Goal: Task Accomplishment & Management: Use online tool/utility

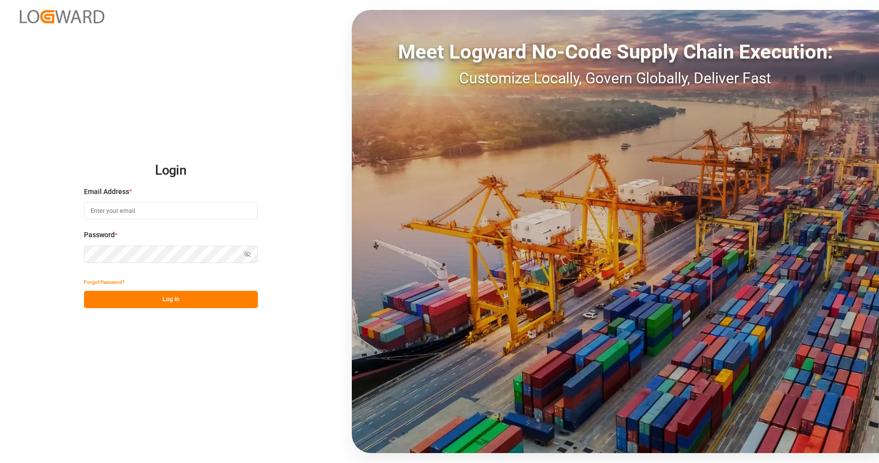
type input "[PERSON_NAME][EMAIL_ADDRESS][PERSON_NAME][DOMAIN_NAME]"
click at [166, 299] on button "Log In" at bounding box center [171, 299] width 174 height 17
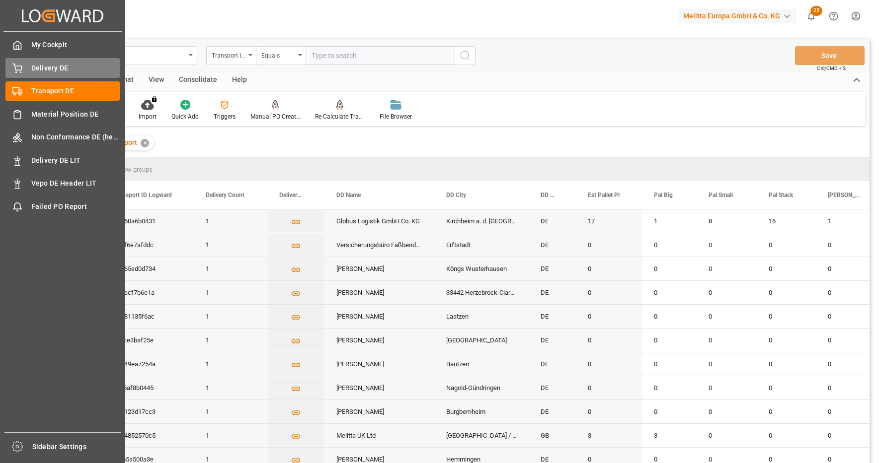
click at [20, 71] on icon at bounding box center [17, 69] width 10 height 10
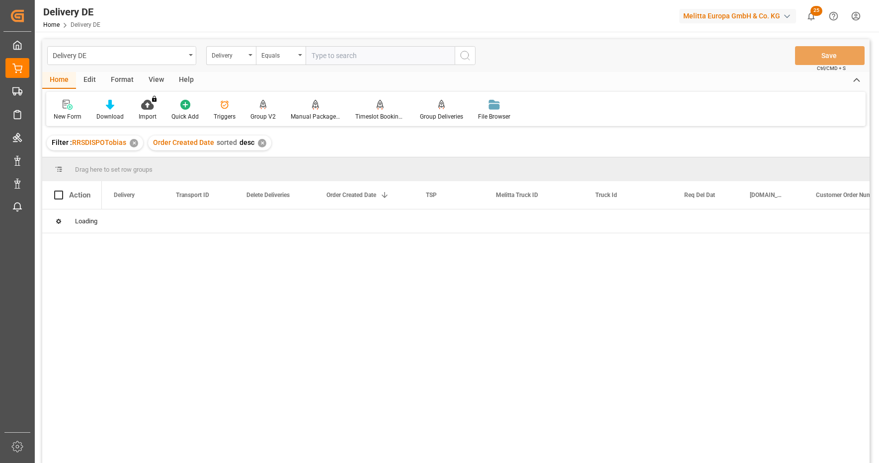
click at [344, 54] on input "text" at bounding box center [379, 55] width 149 height 19
paste input "92548020"
type input "92548020"
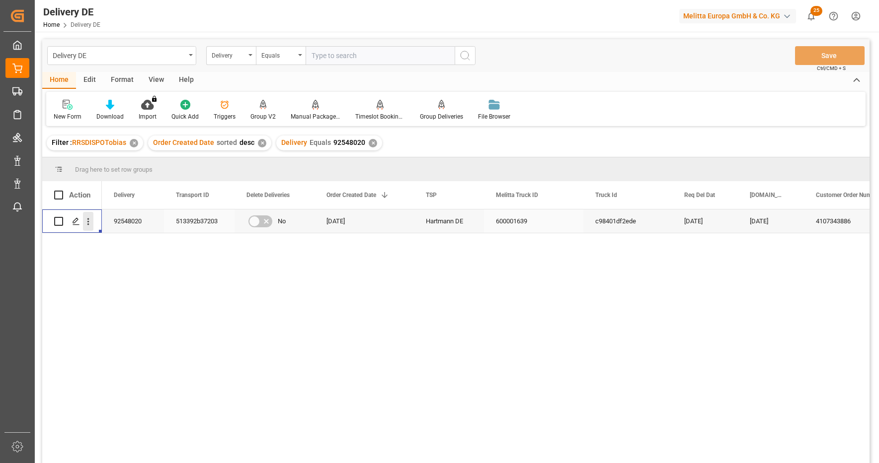
click at [93, 221] on icon "open menu" at bounding box center [88, 222] width 10 height 10
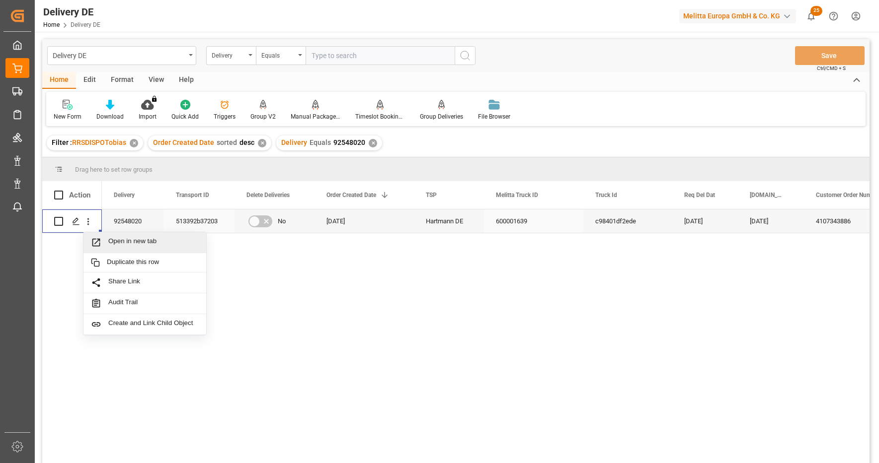
click at [135, 237] on span "Open in new tab" at bounding box center [153, 242] width 90 height 10
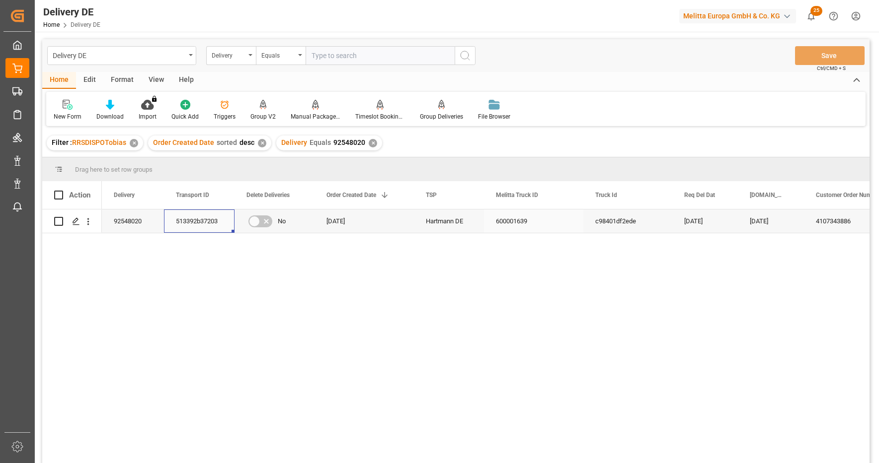
click at [201, 219] on div "513392b37203" at bounding box center [199, 221] width 71 height 23
click at [91, 220] on icon "open menu" at bounding box center [88, 222] width 10 height 10
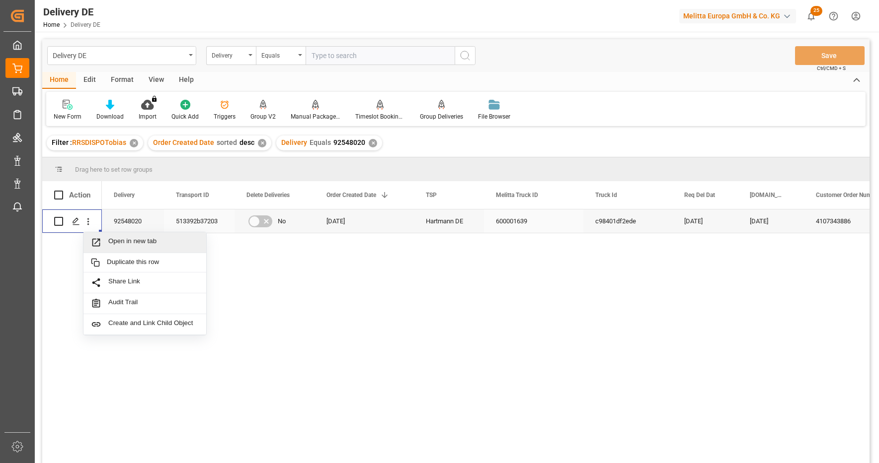
click at [122, 241] on span "Open in new tab" at bounding box center [153, 242] width 90 height 10
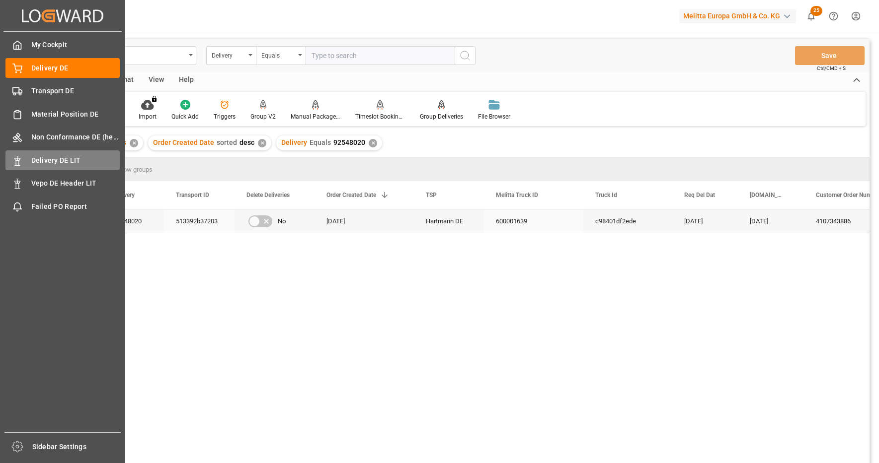
click at [64, 162] on span "Delivery DE LIT" at bounding box center [75, 160] width 89 height 10
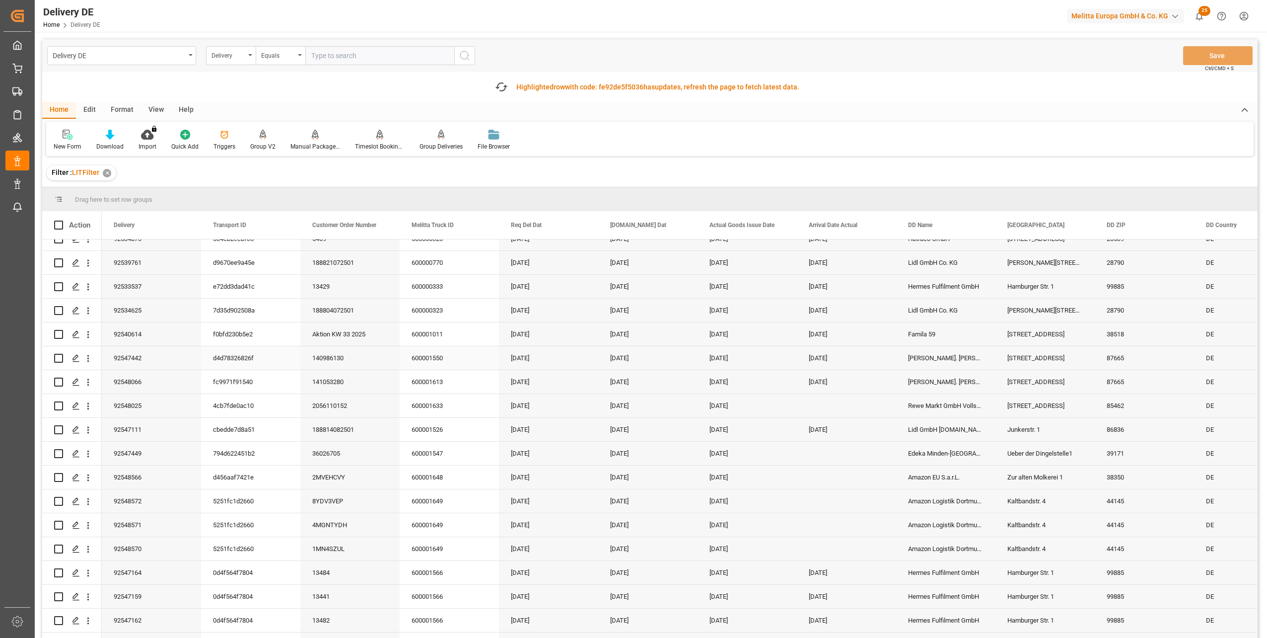
scroll to position [1956, 0]
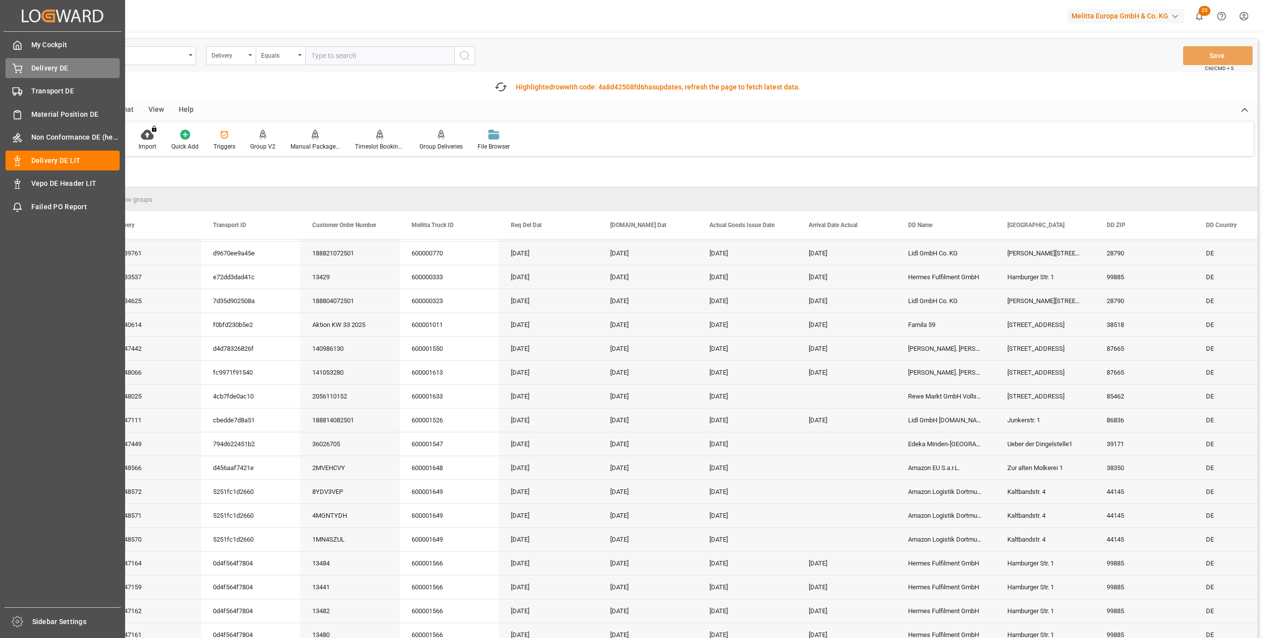
click at [64, 68] on span "Delivery DE" at bounding box center [75, 68] width 89 height 10
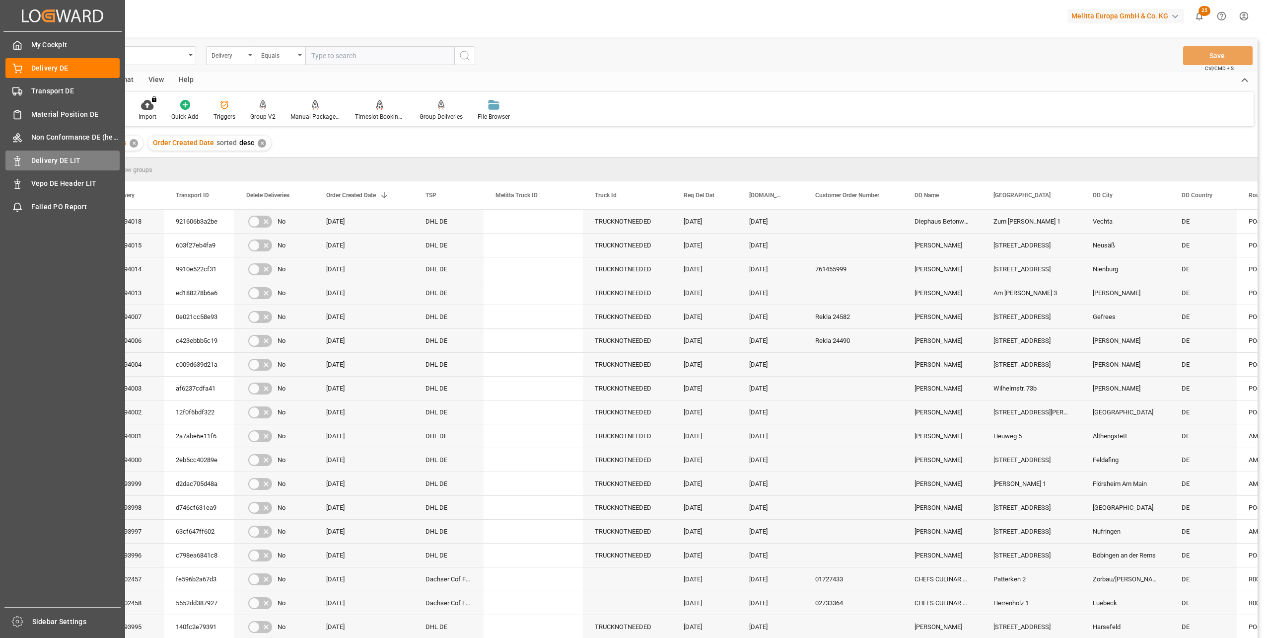
click at [28, 161] on div "Delivery DE LIT Delivery DE LIT" at bounding box center [62, 159] width 114 height 19
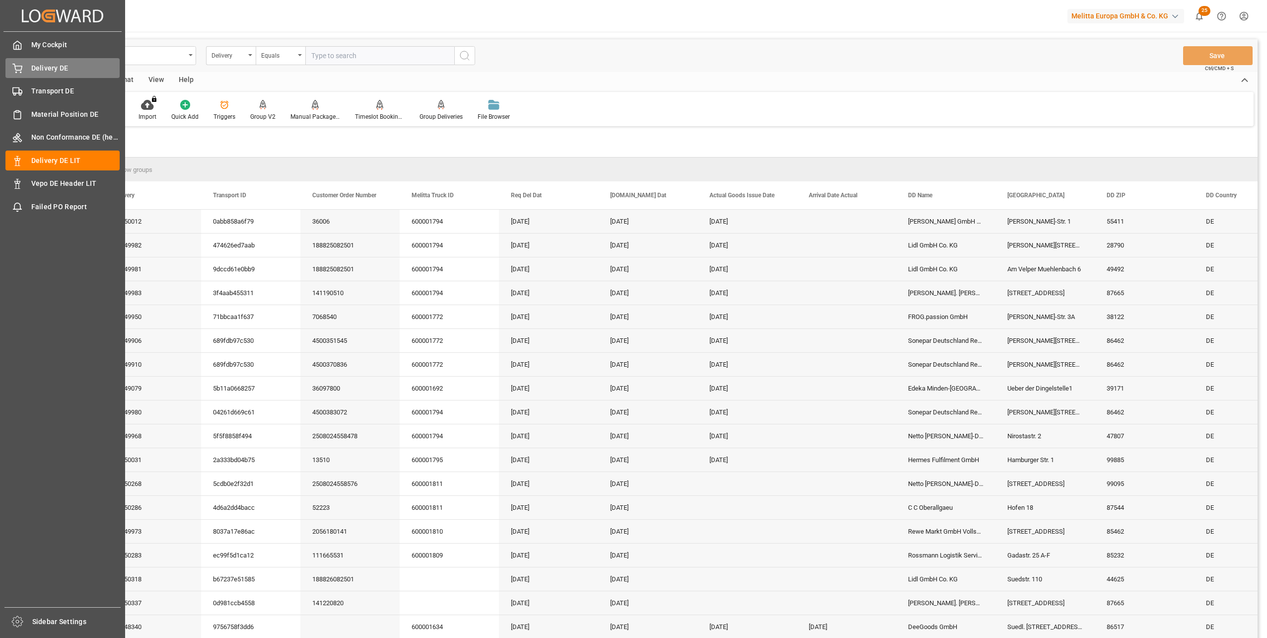
click at [61, 70] on span "Delivery DE" at bounding box center [75, 68] width 89 height 10
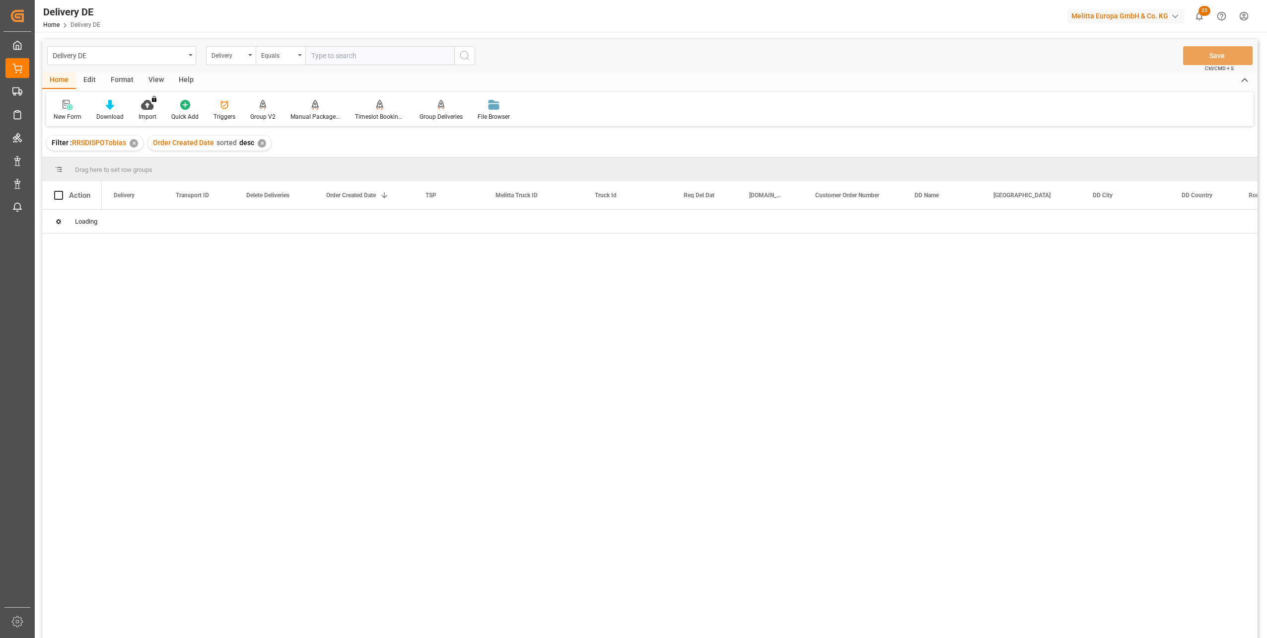
click at [359, 56] on input "text" at bounding box center [379, 55] width 149 height 19
paste input "92544883"
type input "92544883"
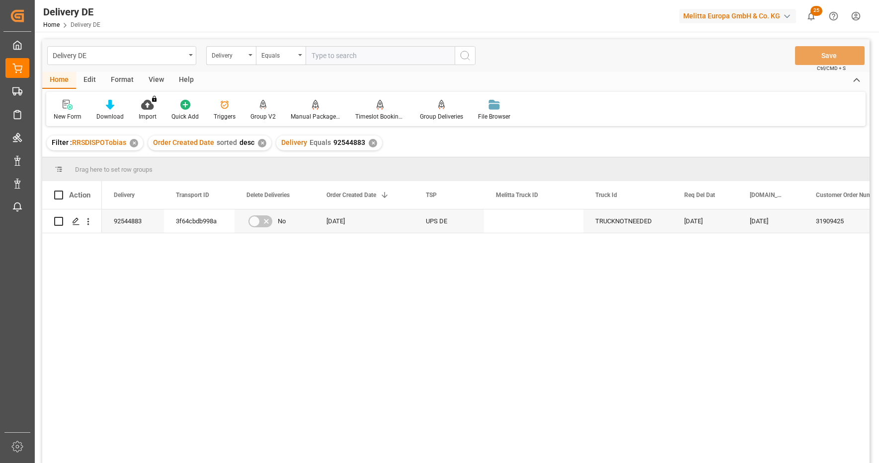
click at [342, 62] on input "text" at bounding box center [379, 55] width 149 height 19
paste input "92545994"
type input "92545994"
click at [471, 53] on button "search button" at bounding box center [464, 55] width 21 height 19
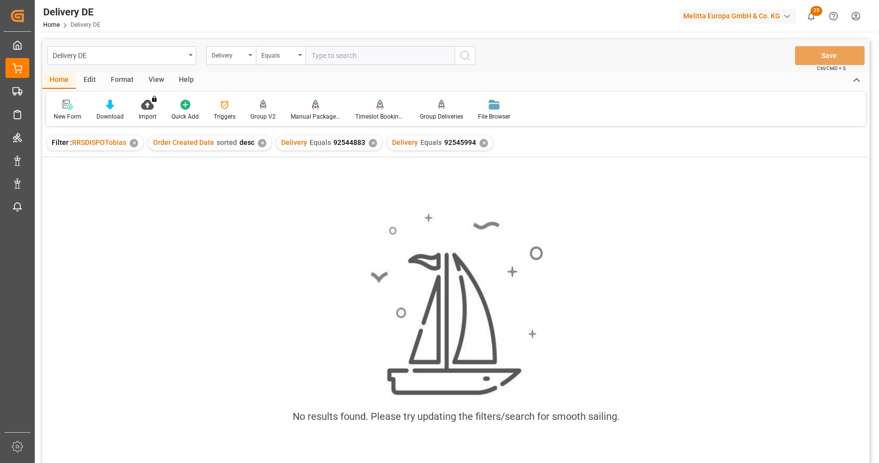
click at [370, 142] on div "✕" at bounding box center [373, 143] width 8 height 8
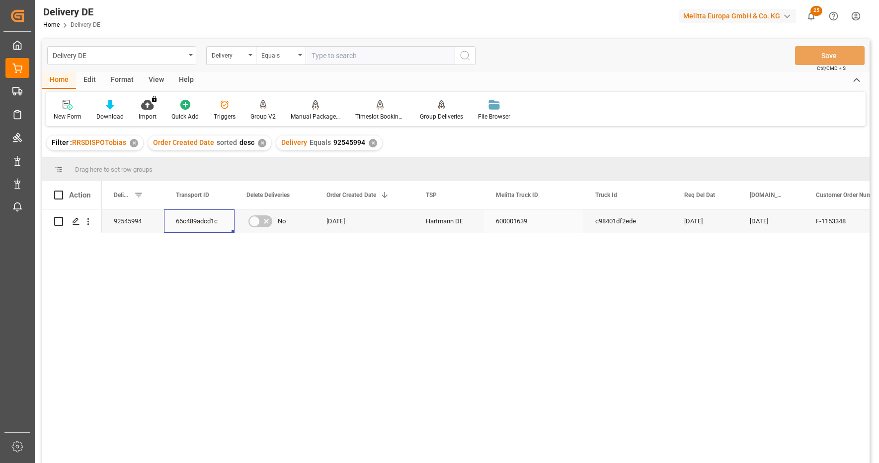
click at [201, 221] on div "65c489adcd1c" at bounding box center [199, 221] width 71 height 23
click at [337, 53] on input "text" at bounding box center [379, 55] width 149 height 19
paste input "92548099"
type input "92548099"
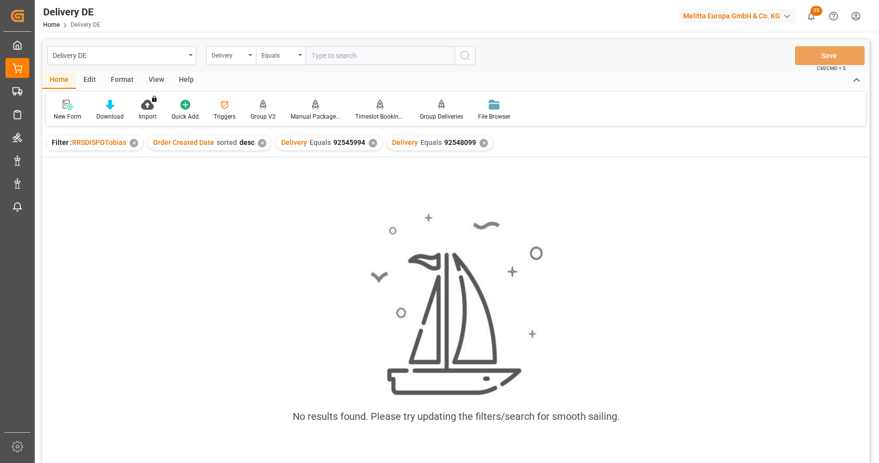
click at [369, 143] on div "✕" at bounding box center [373, 143] width 8 height 8
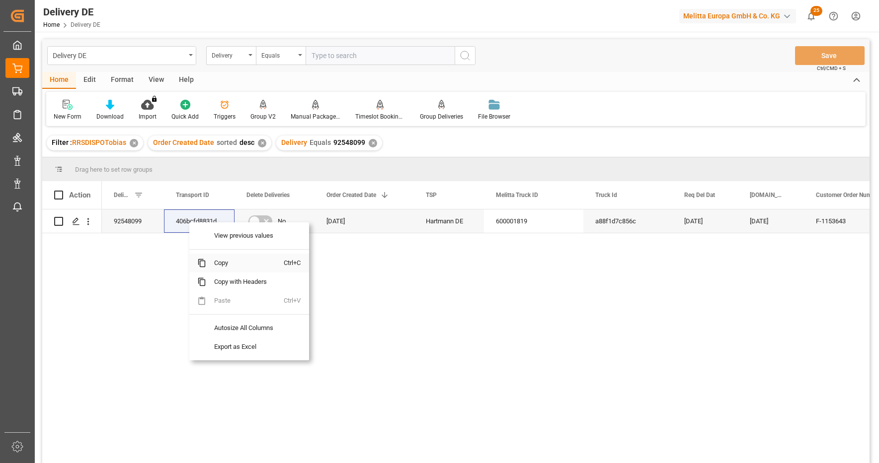
click at [225, 261] on span "Copy" at bounding box center [244, 263] width 77 height 19
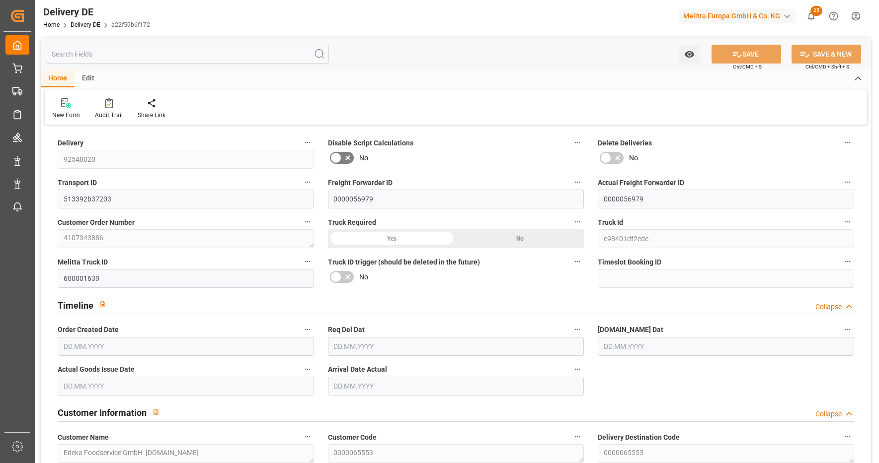
type input "1"
type input "0.75"
type input "75.075"
type input "118"
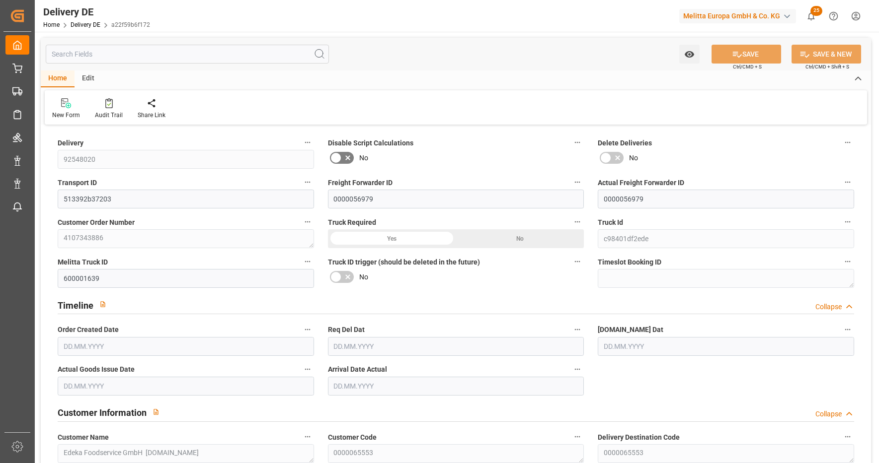
type input "668.351"
type input "[DATE]"
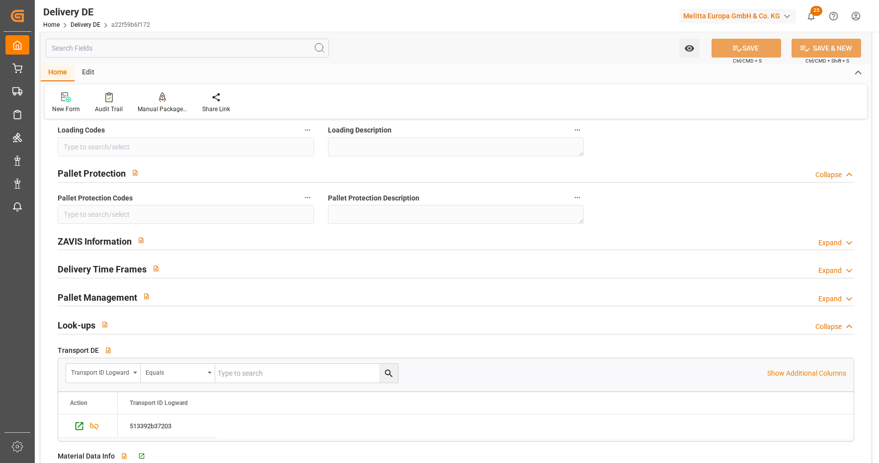
scroll to position [1291, 0]
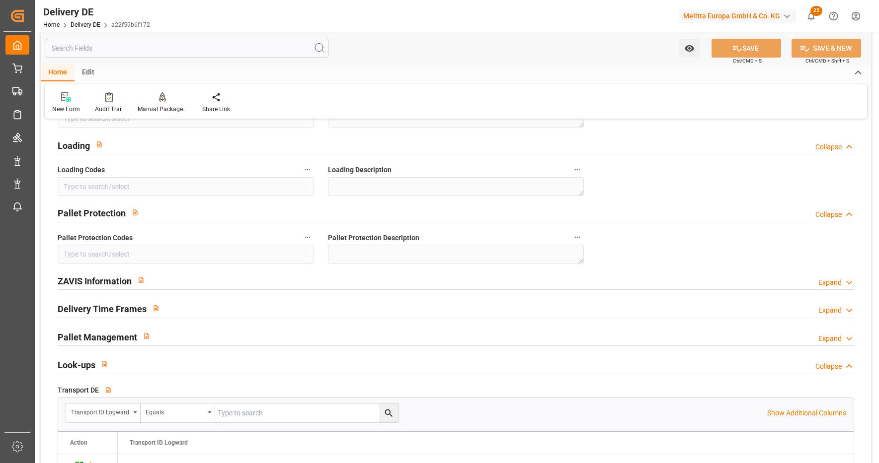
click at [840, 284] on div "Expand" at bounding box center [829, 283] width 23 height 10
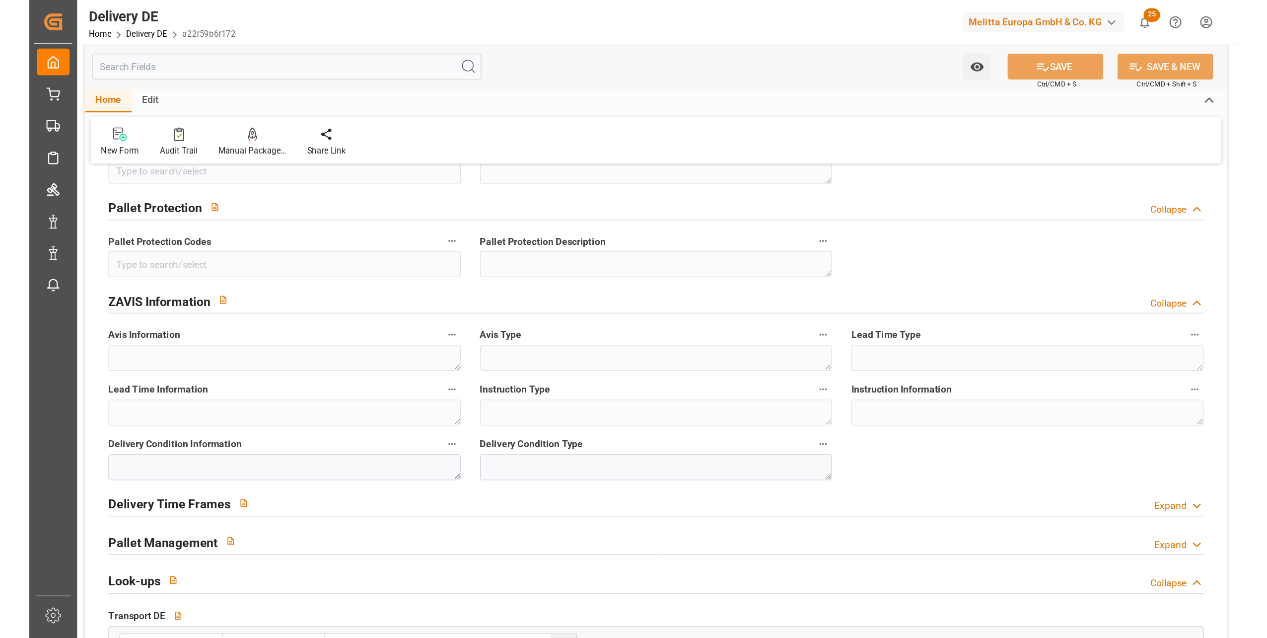
scroll to position [1391, 0]
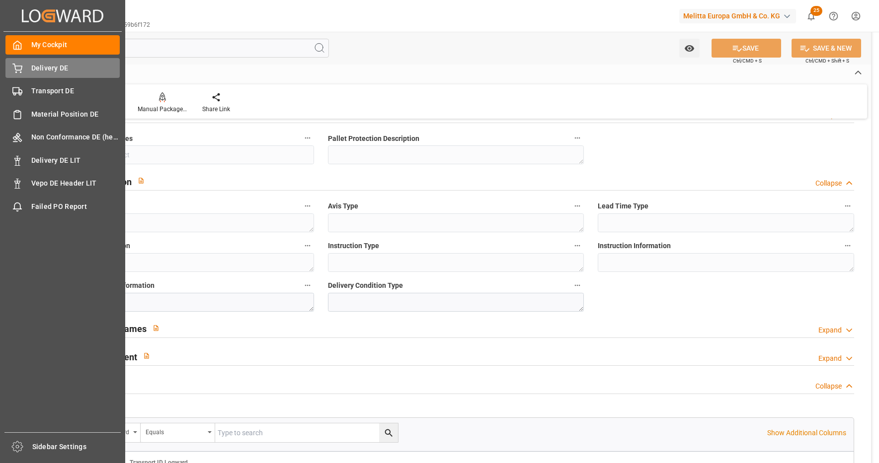
click at [28, 69] on div "Delivery DE Delivery DE" at bounding box center [62, 67] width 114 height 19
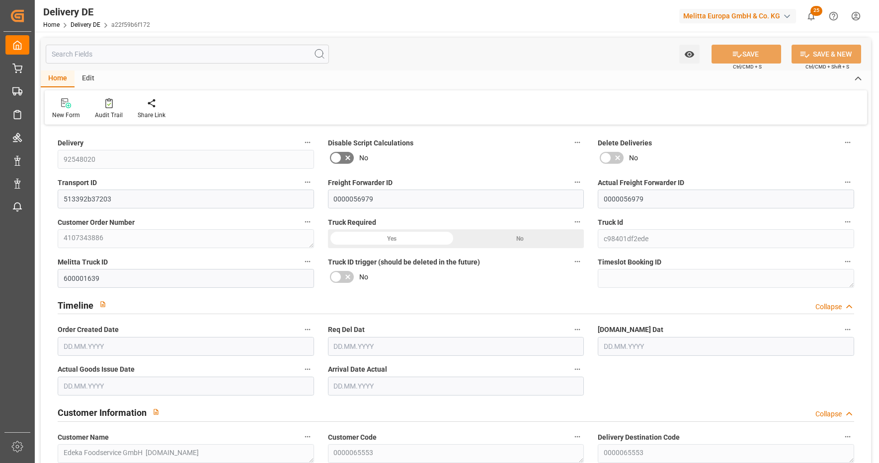
type input "1"
type input "0.75"
type input "75.075"
type input "118"
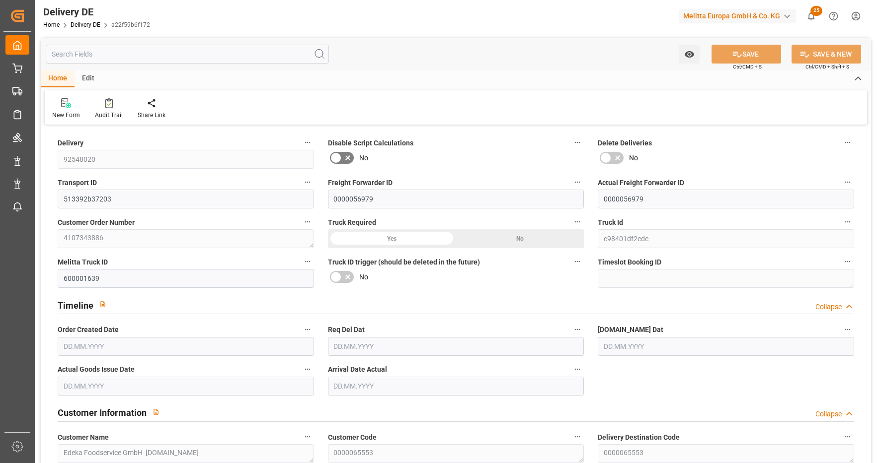
type input "668.351"
type input "[DATE]"
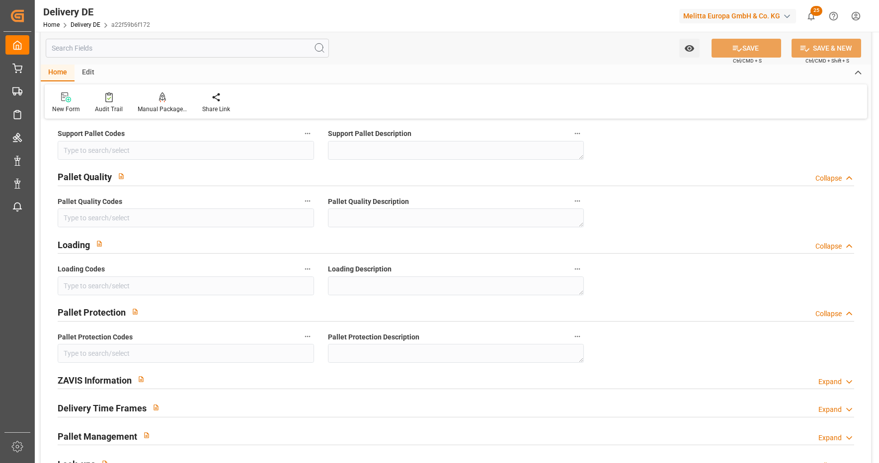
scroll to position [1291, 0]
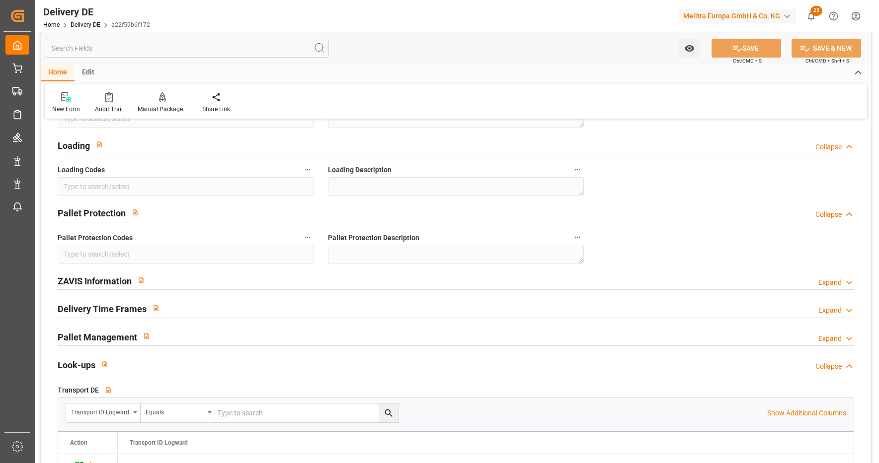
click at [829, 310] on div "Expand" at bounding box center [829, 310] width 23 height 10
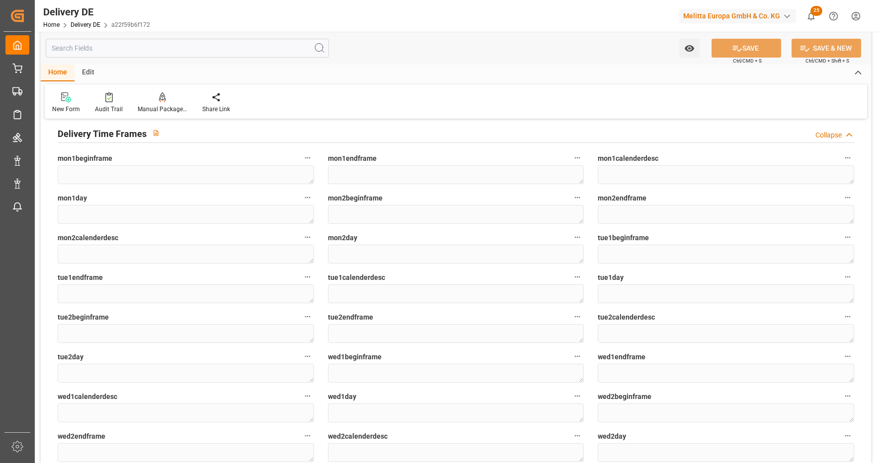
scroll to position [1192, 0]
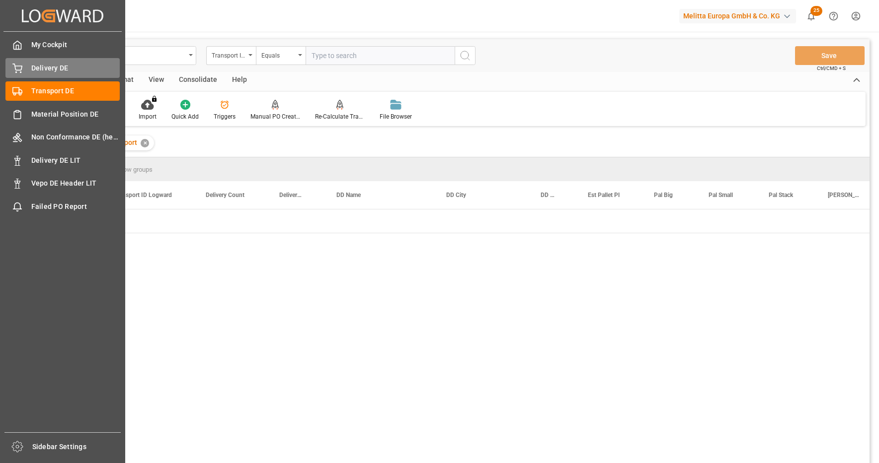
click at [16, 66] on icon at bounding box center [17, 67] width 9 height 6
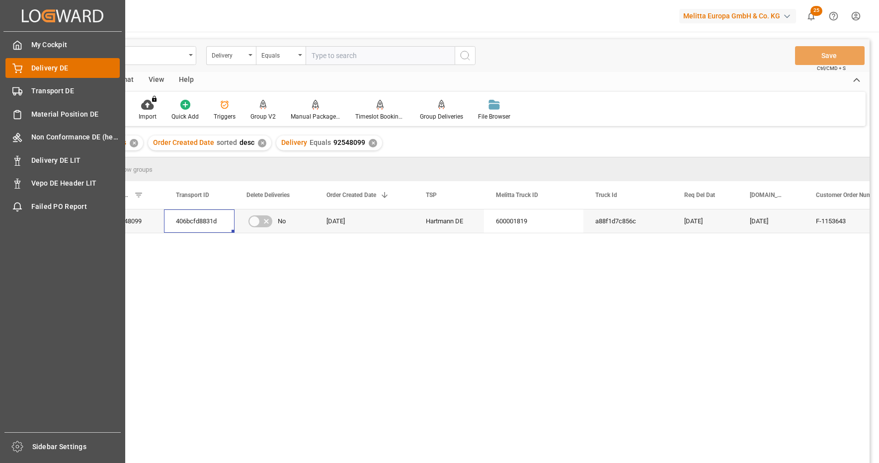
click at [51, 65] on span "Delivery DE" at bounding box center [75, 68] width 89 height 10
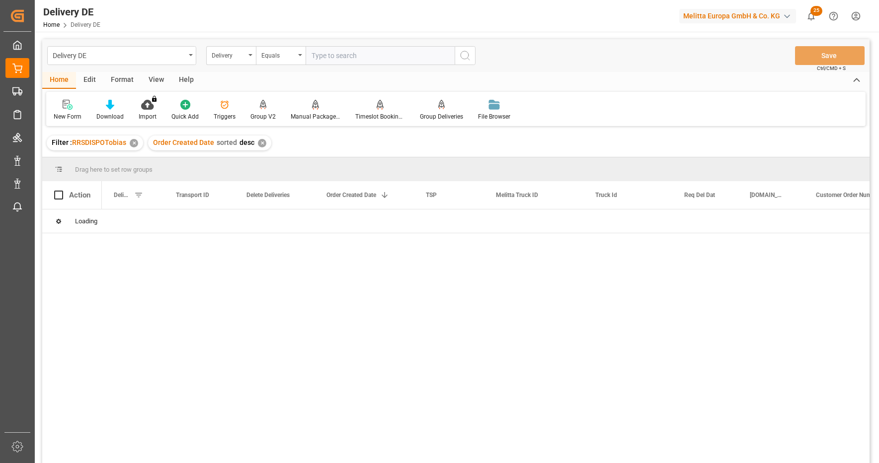
click at [324, 55] on input "text" at bounding box center [379, 55] width 149 height 19
paste input "92548397"
type input "92548397"
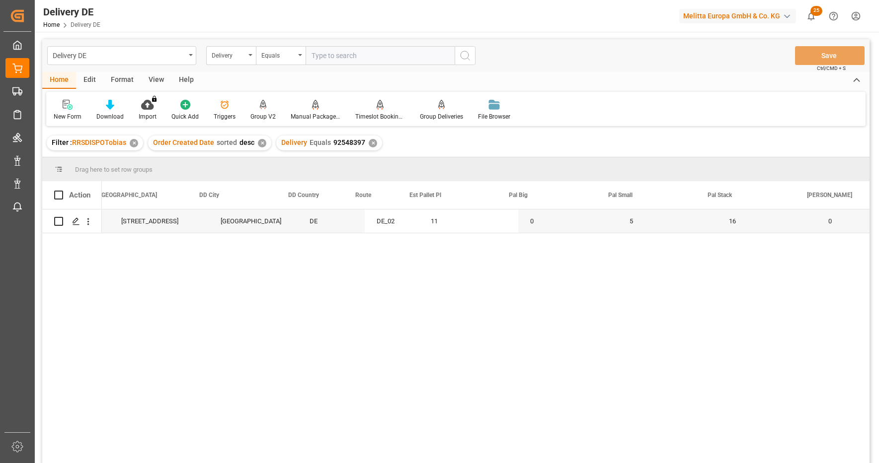
scroll to position [0, 894]
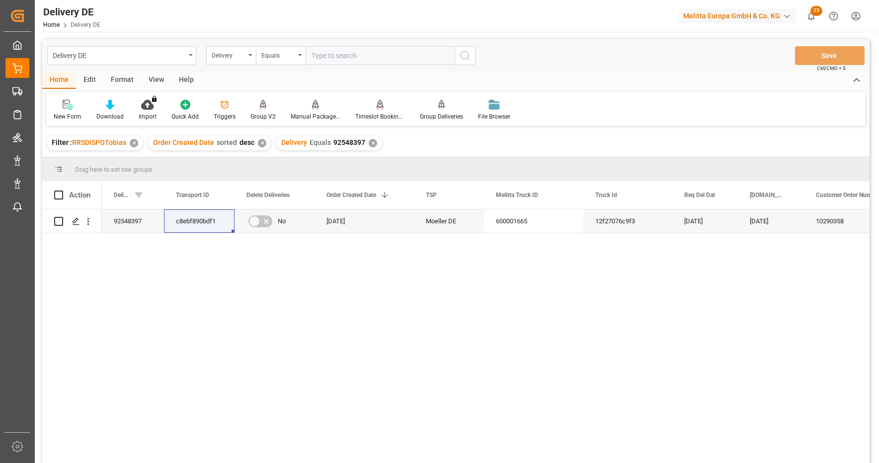
click at [340, 44] on div "Delivery DE Delivery Equals Save Ctrl/CMD + S" at bounding box center [455, 55] width 827 height 33
click at [348, 64] on input "text" at bounding box center [379, 55] width 149 height 19
paste input "92550374"
type input "92550374"
click at [467, 54] on icon "search button" at bounding box center [465, 56] width 12 height 12
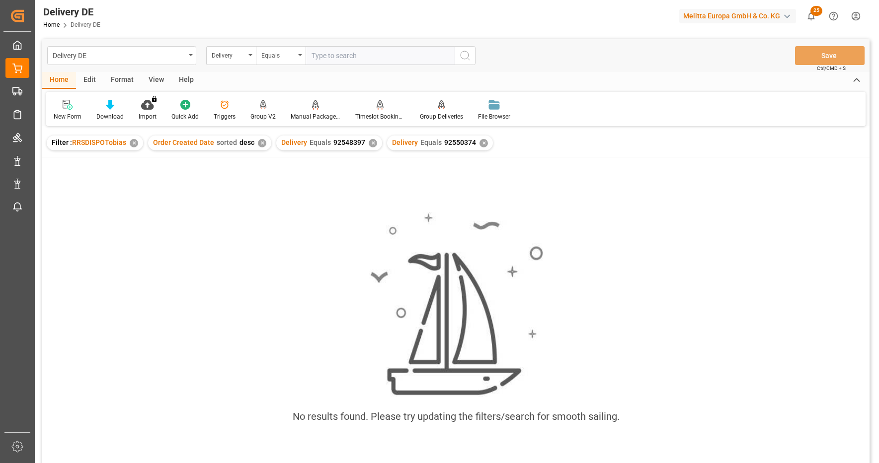
click at [371, 143] on div "✕" at bounding box center [373, 143] width 8 height 8
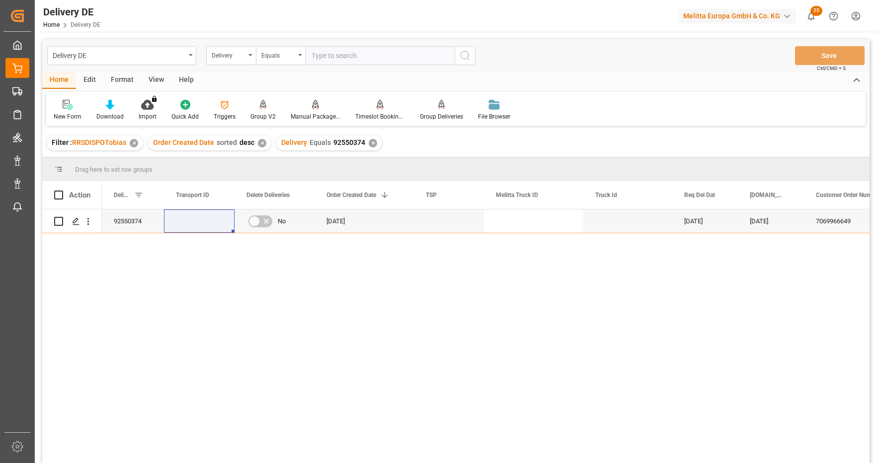
click at [296, 319] on div "[DATE] [DATE] 7069966649 [GEOGRAPHIC_DATA] [DATE] No 92550374" at bounding box center [485, 340] width 767 height 260
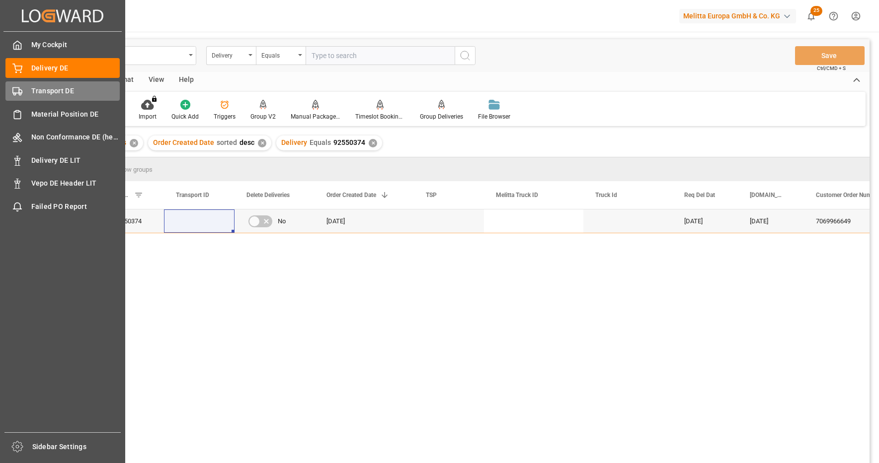
click at [45, 87] on span "Transport DE" at bounding box center [75, 91] width 89 height 10
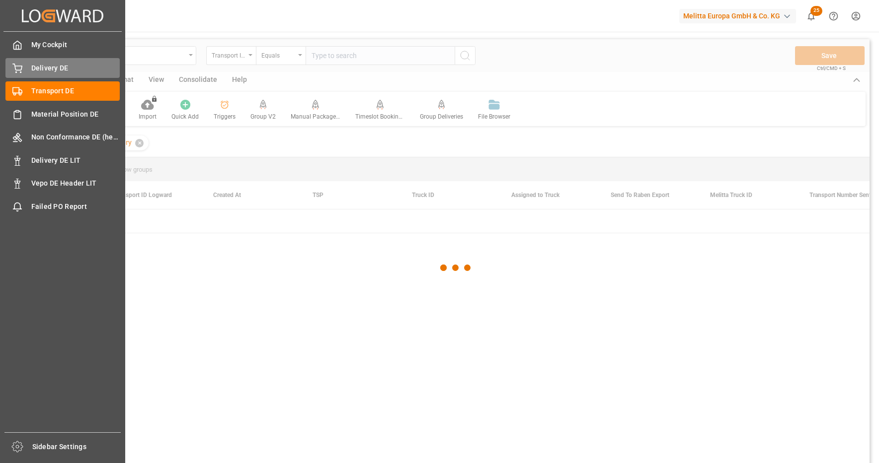
click at [46, 73] on span "Delivery DE" at bounding box center [75, 68] width 89 height 10
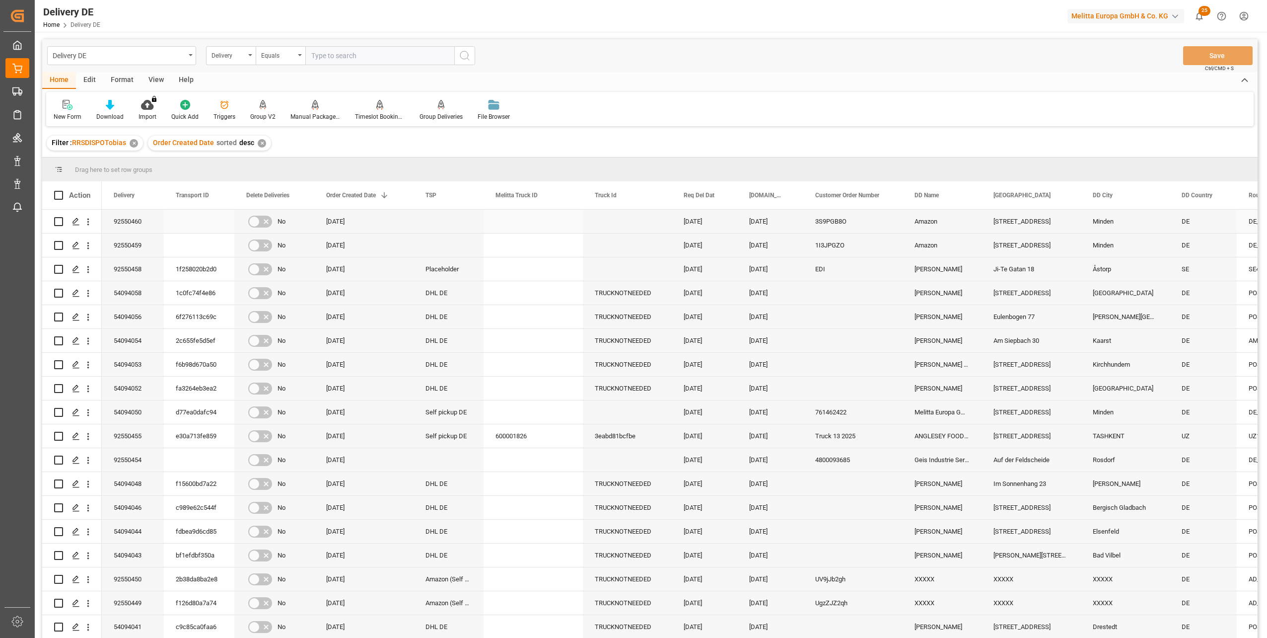
click at [58, 222] on input "Press Space to toggle row selection (unchecked)" at bounding box center [58, 221] width 9 height 9
checkbox input "true"
click at [59, 243] on input "Press Space to toggle row selection (unchecked)" at bounding box center [58, 245] width 9 height 9
checkbox input "true"
click at [314, 112] on div "Manual Package TypeDetermination" at bounding box center [315, 110] width 65 height 22
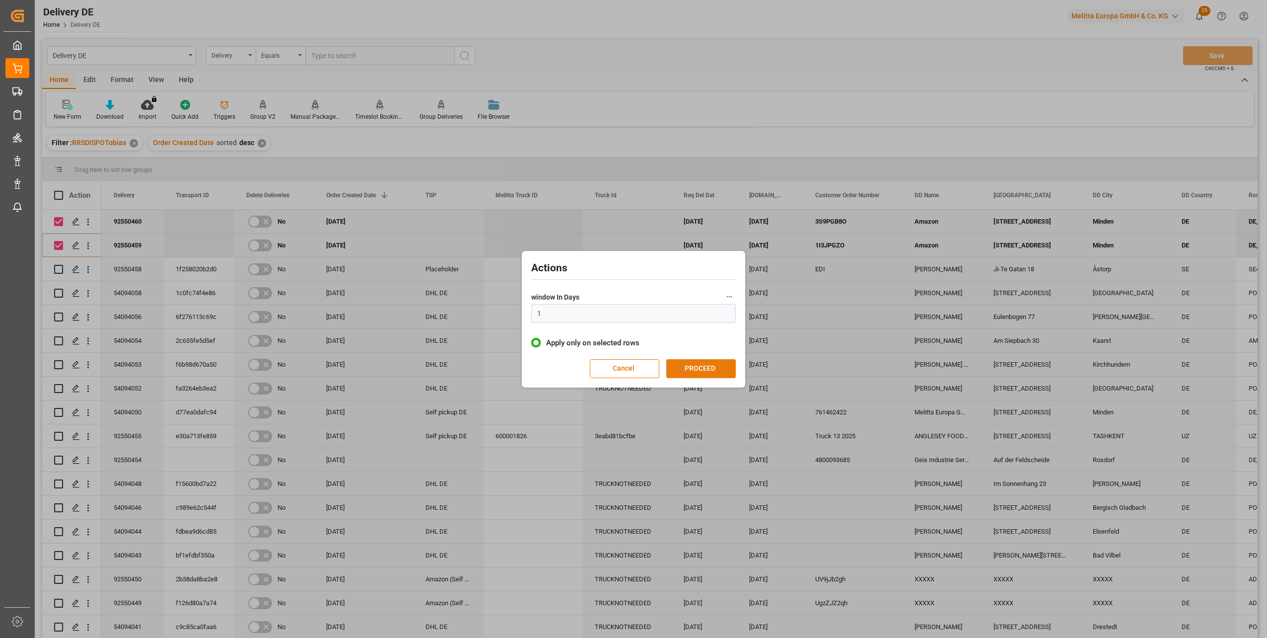
click at [715, 367] on button "PROCEED" at bounding box center [702, 368] width 70 height 19
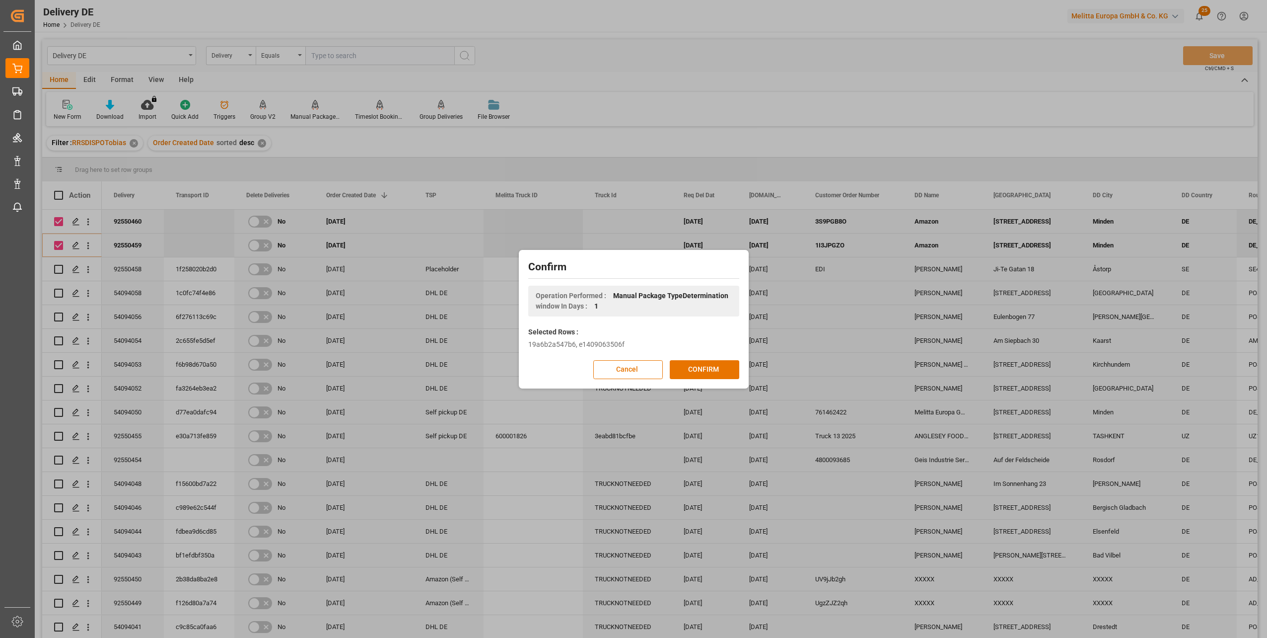
click at [715, 367] on button "CONFIRM" at bounding box center [705, 369] width 70 height 19
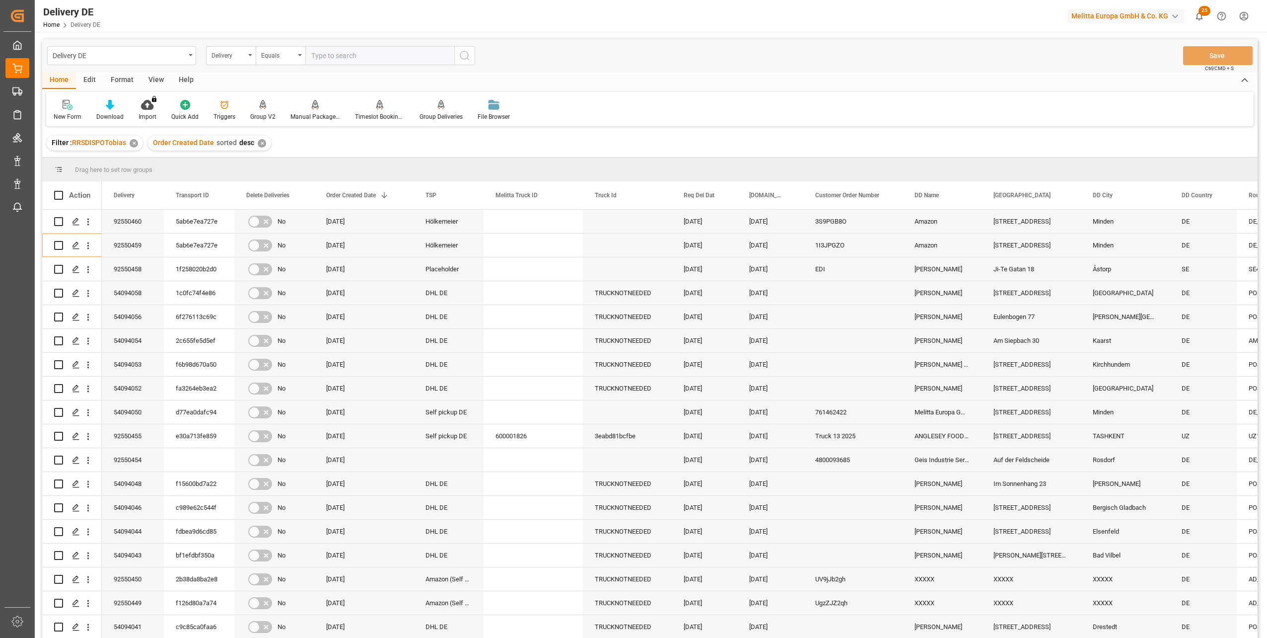
click at [878, 85] on div "Home Edit Format View Help" at bounding box center [650, 80] width 1216 height 17
